Goal: Task Accomplishment & Management: Complete application form

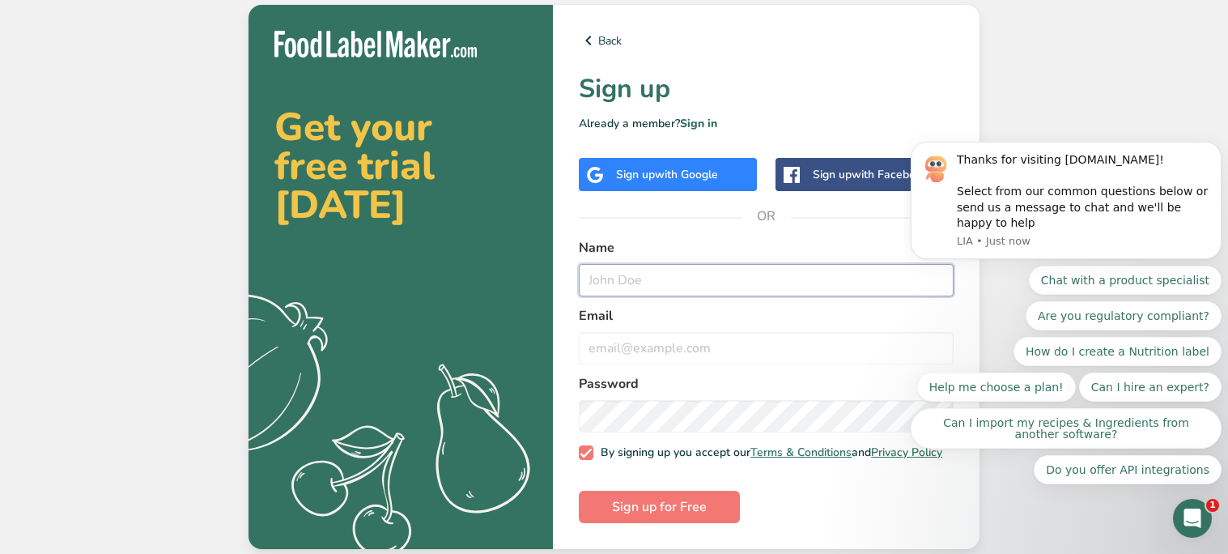
click at [691, 276] on input "text" at bounding box center [766, 280] width 375 height 32
type input "N"
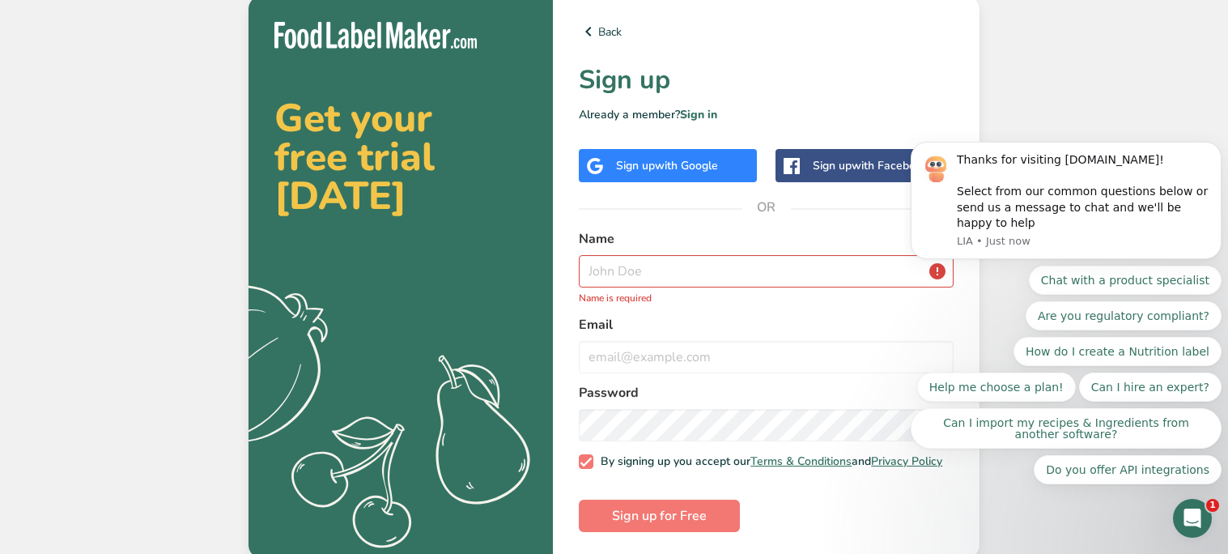
click at [618, 158] on div "Sign up with Google" at bounding box center [667, 165] width 102 height 17
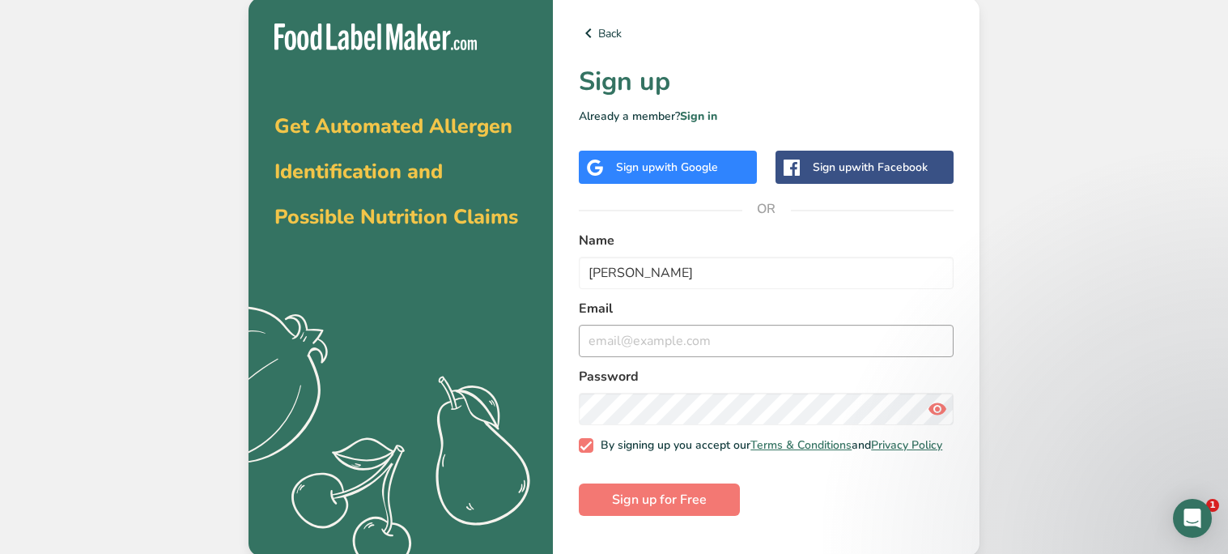
type input "Leonel Kaky"
click at [718, 326] on input "email" at bounding box center [766, 341] width 375 height 32
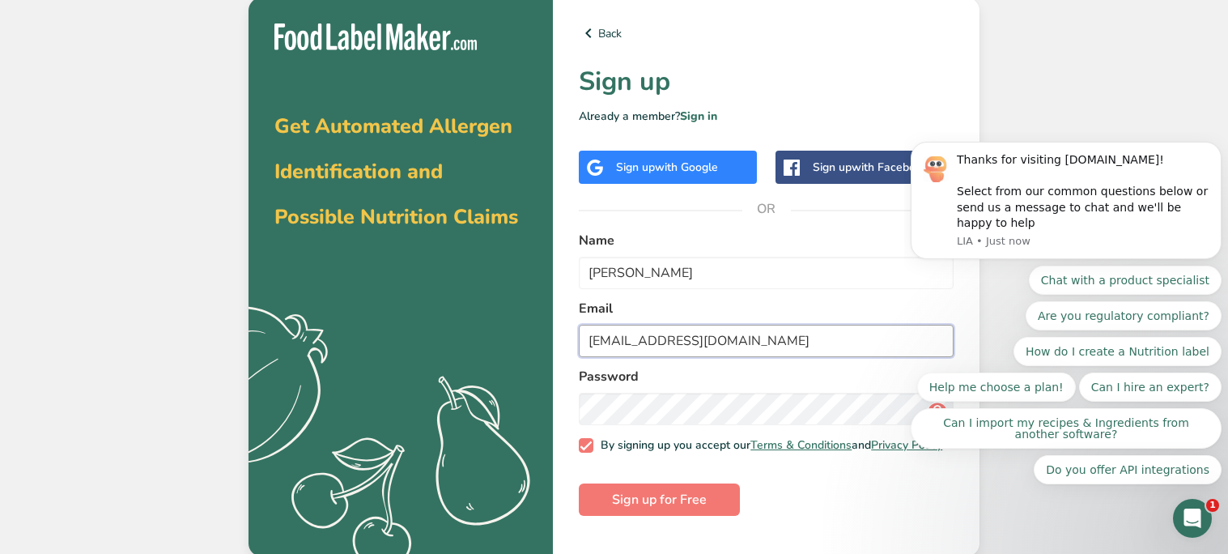
type input "leonelkaky@gmail.com"
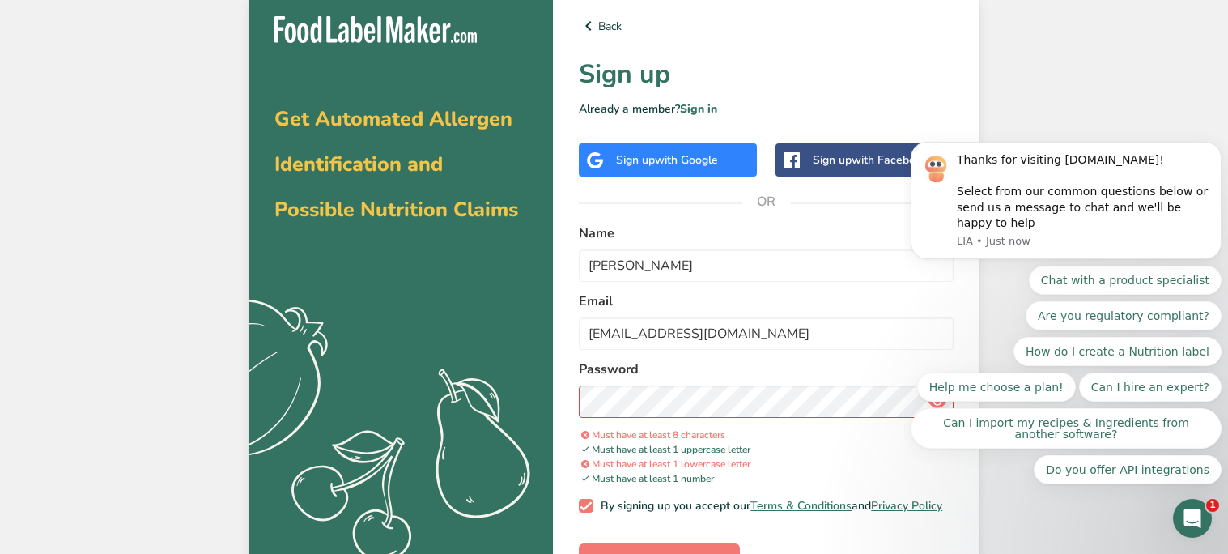
click at [935, 399] on div "Chat with a product specialist Are you regulatory compliant? How do I create a …" at bounding box center [1066, 374] width 311 height 219
click at [928, 398] on div "Chat with a product specialist Are you regulatory compliant? How do I create a …" at bounding box center [1066, 374] width 311 height 219
click at [766, 418] on div "Password Must have at least 8 characters Must have at least 1 uppercase letter …" at bounding box center [766, 422] width 375 height 126
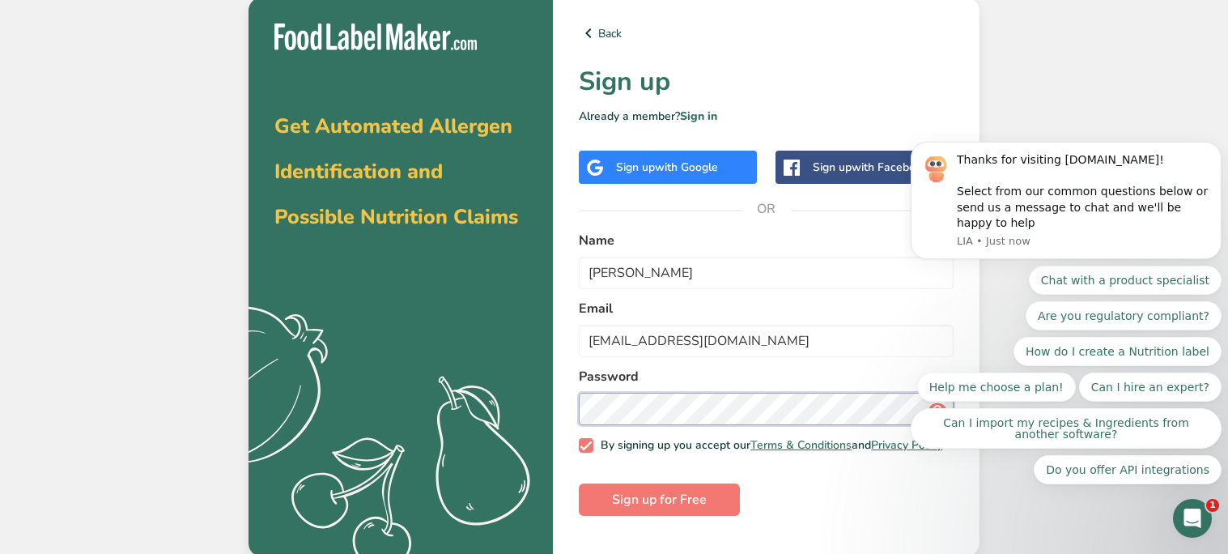
scroll to position [2, 0]
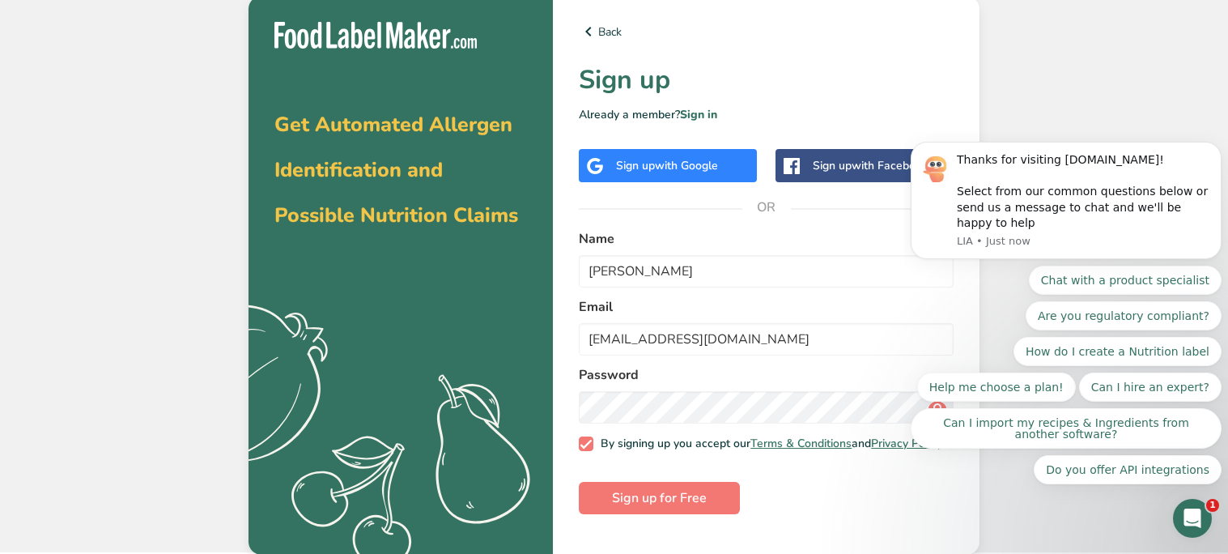
click at [928, 405] on div "Chat with a product specialist Are you regulatory compliant? How do I create a …" at bounding box center [1066, 374] width 311 height 219
click at [685, 504] on span "Sign up for Free" at bounding box center [659, 497] width 95 height 19
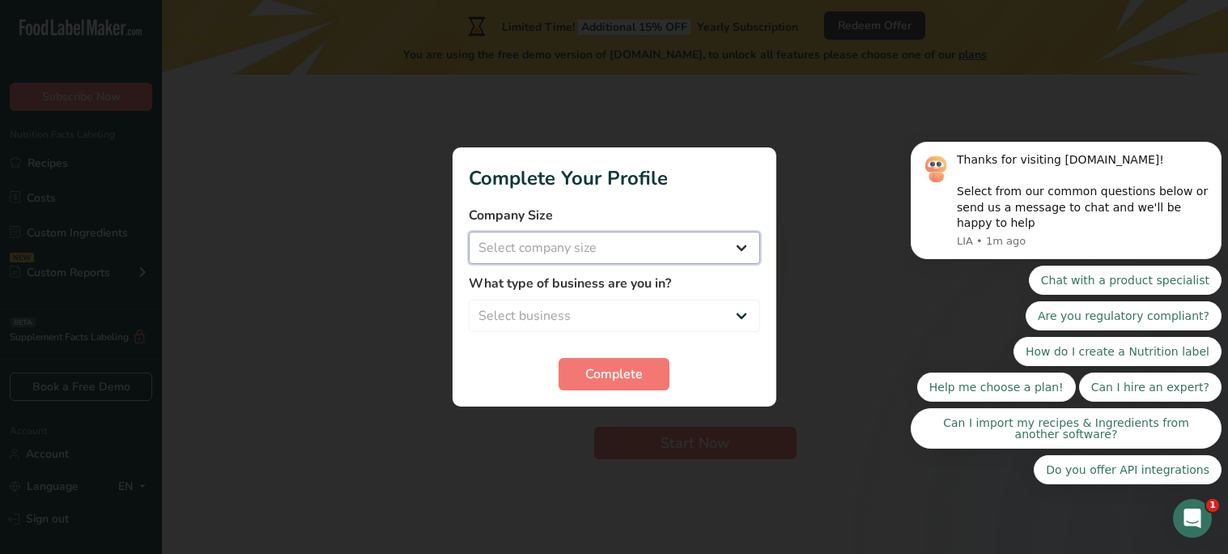
click at [613, 261] on select "Select company size Fewer than 10 Employees 10 to 50 Employees 51 to 500 Employ…" at bounding box center [614, 247] width 291 height 32
select select "1"
click at [469, 231] on select "Select company size Fewer than 10 Employees 10 to 50 Employees 51 to 500 Employ…" at bounding box center [614, 247] width 291 height 32
click at [629, 314] on select "Select business Packaged Food Manufacturer Restaurant & Cafe Bakery Meal Plans …" at bounding box center [614, 315] width 291 height 32
click at [248, 295] on div at bounding box center [614, 277] width 1228 height 554
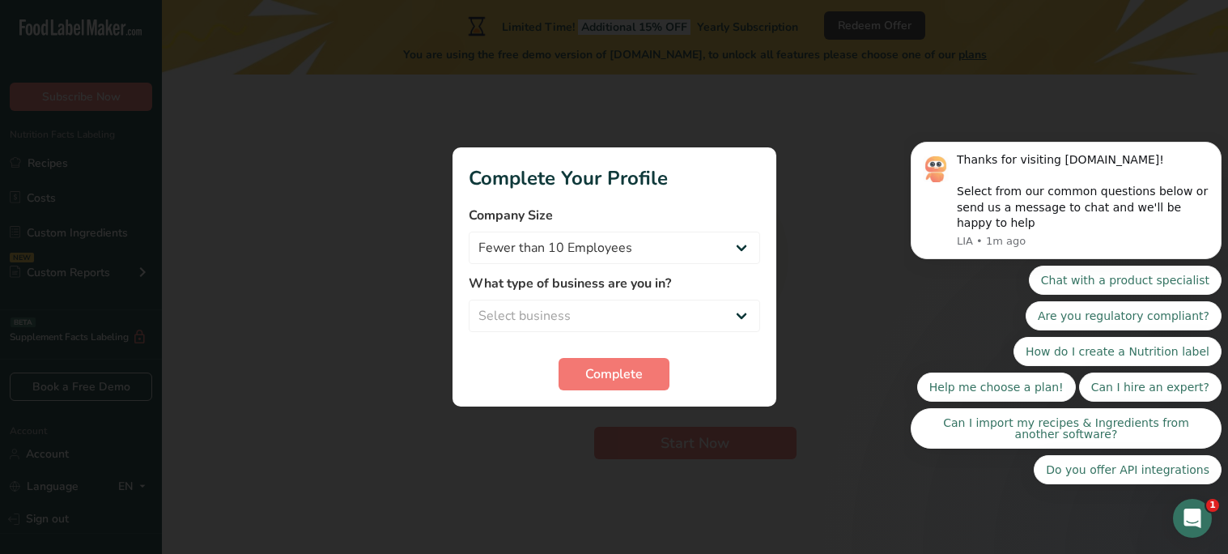
click at [248, 295] on div at bounding box center [614, 277] width 1228 height 554
click at [648, 315] on select "Select business Packaged Food Manufacturer Restaurant & Cafe Bakery Meal Plans …" at bounding box center [614, 315] width 291 height 32
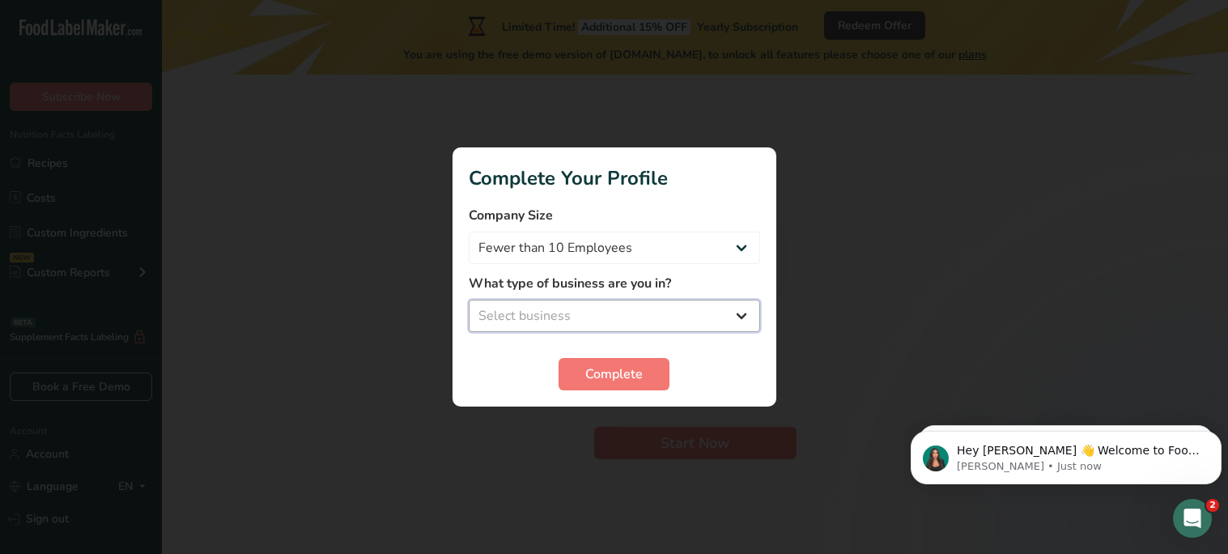
select select "8"
click at [469, 299] on select "Select business Packaged Food Manufacturer Restaurant & Cafe Bakery Meal Plans …" at bounding box center [614, 315] width 291 height 32
click at [626, 374] on span "Complete" at bounding box center [613, 373] width 57 height 19
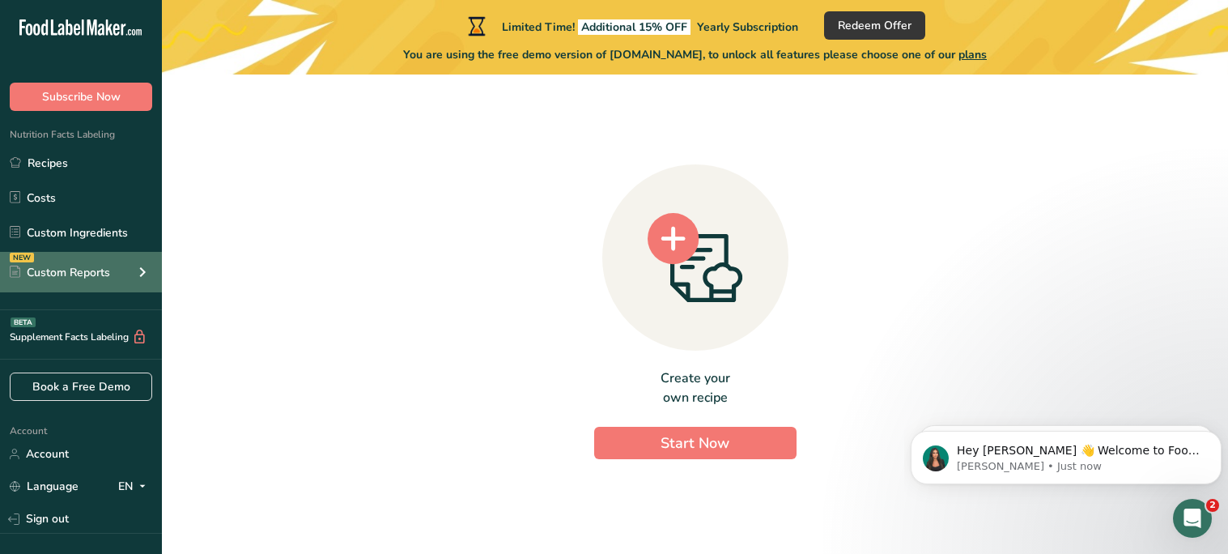
scroll to position [87, 0]
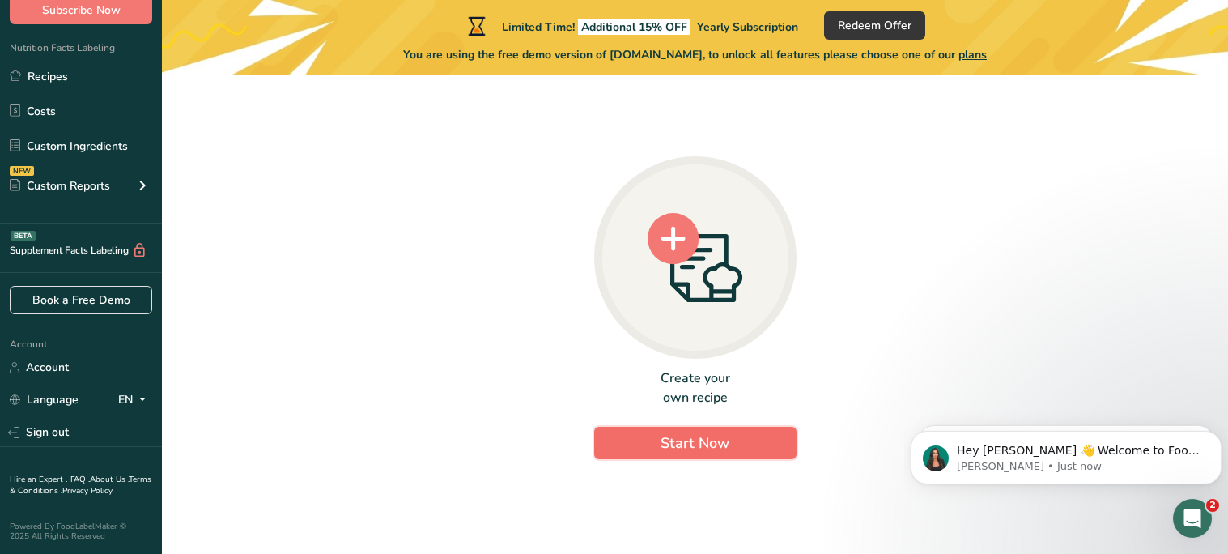
click at [703, 452] on span "Start Now" at bounding box center [694, 442] width 69 height 19
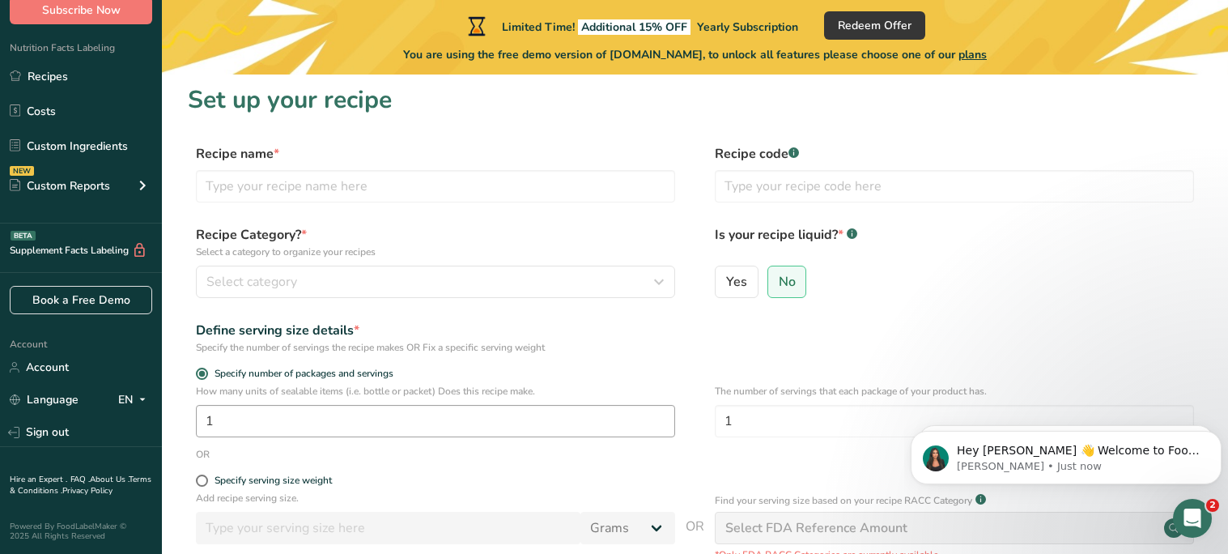
scroll to position [9, 0]
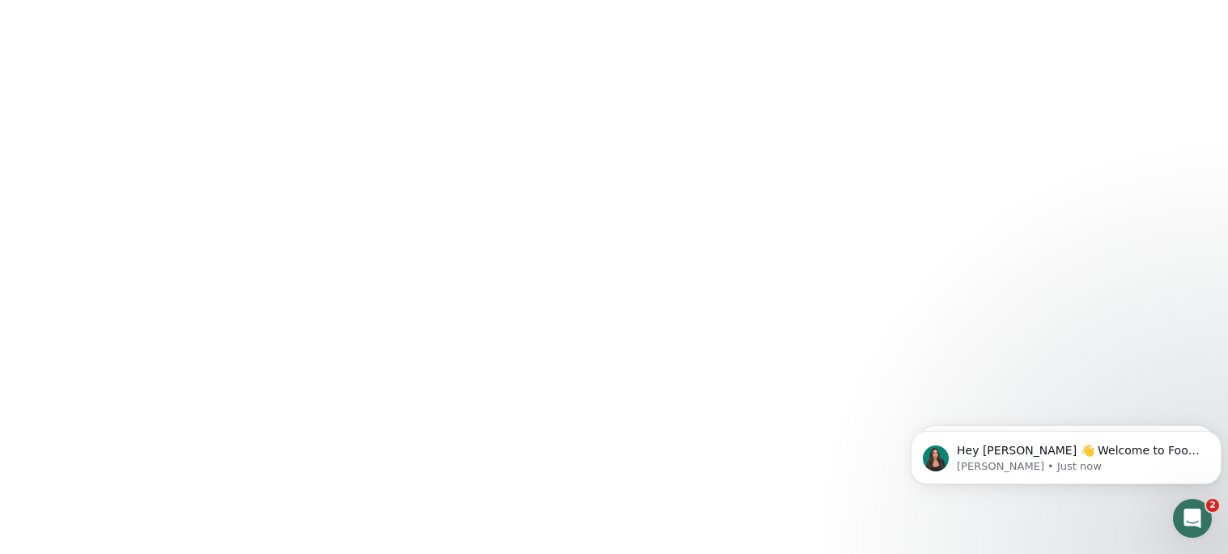
scroll to position [2, 0]
